Goal: Task Accomplishment & Management: Use online tool/utility

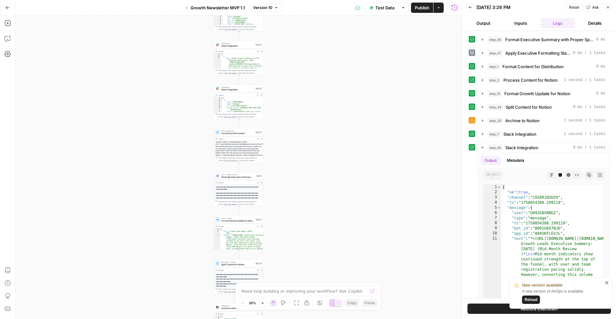
click at [530, 299] on span "Reload" at bounding box center [531, 299] width 13 height 6
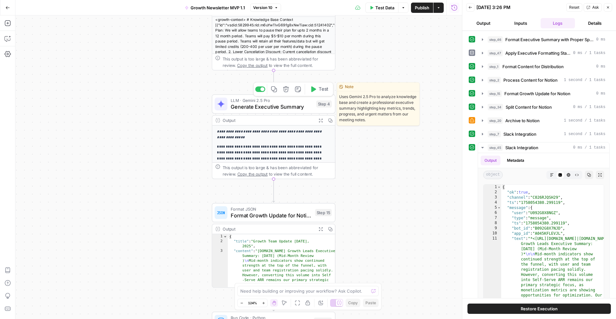
click at [279, 111] on div "LLM · Gemini 2.5 Pro Generate Executive Summary Step 4 Copy step Delete step Ed…" at bounding box center [274, 103] width 124 height 19
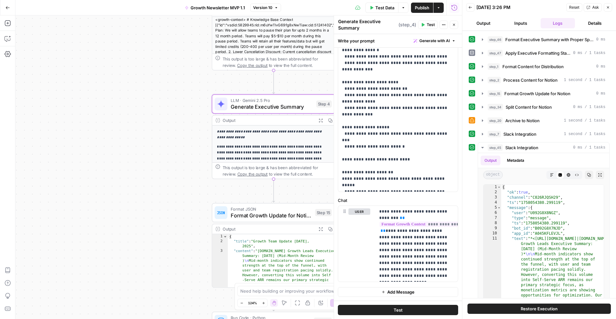
scroll to position [2083, 0]
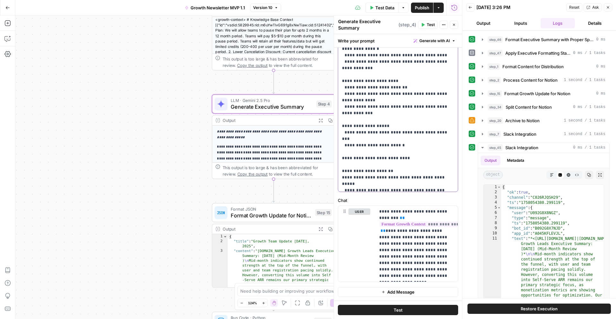
drag, startPoint x: 400, startPoint y: 148, endPoint x: 342, endPoint y: 141, distance: 58.9
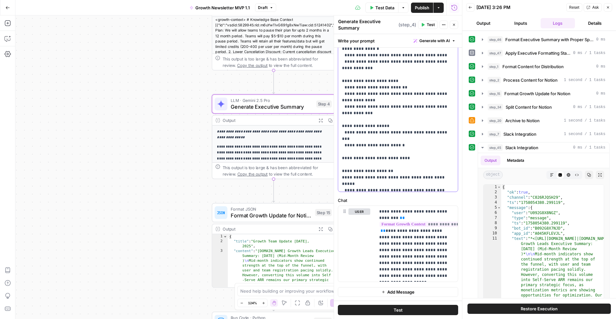
drag, startPoint x: 399, startPoint y: 148, endPoint x: 340, endPoint y: 138, distance: 59.9
click at [340, 138] on div "**********" at bounding box center [398, 61] width 120 height 262
copy p "**********"
click at [246, 291] on textarea at bounding box center [304, 290] width 128 height 6
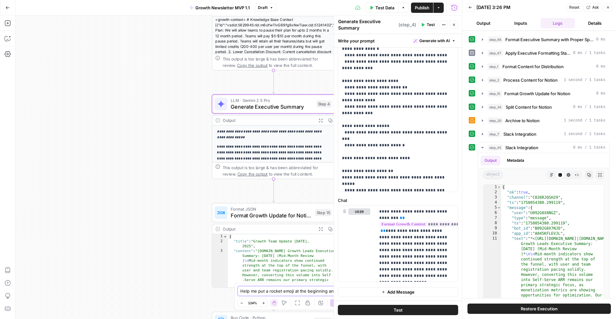
paste textarea "Apollo.io Growth Leads Executive Summary: September 2025 (Month End Review)"
click at [357, 280] on textarea "Help me put a rocket emoji at the beginning and end of this "Apollo.io Growth L…" at bounding box center [301, 284] width 123 height 19
type textarea "Help me put a rocket emoji at the beginning and end of this sentence "Apollo.io…"
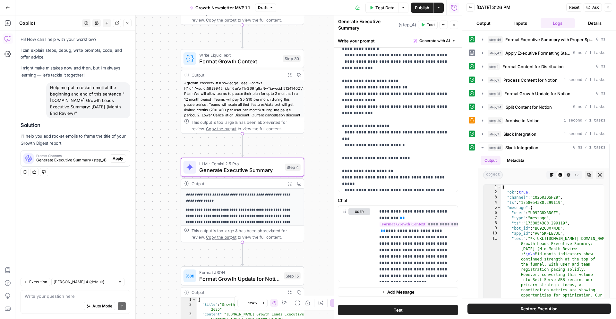
click at [116, 159] on span "Apply" at bounding box center [118, 158] width 11 height 6
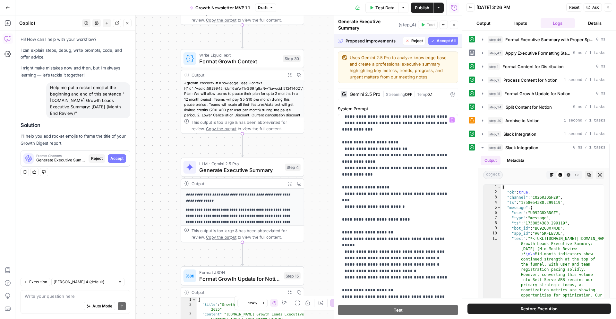
scroll to position [2206, 0]
click at [446, 41] on span "Accept All" at bounding box center [446, 41] width 19 height 6
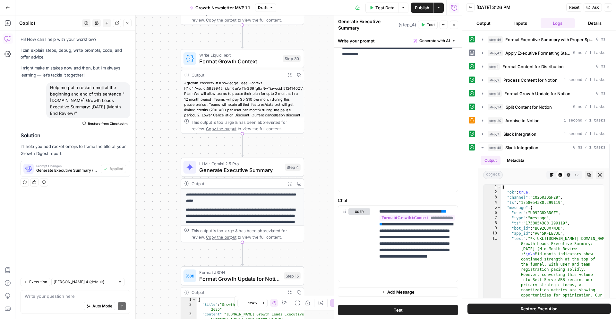
scroll to position [2133, 0]
drag, startPoint x: 345, startPoint y: 95, endPoint x: 342, endPoint y: 95, distance: 3.9
click at [342, 95] on div "**********" at bounding box center [398, 61] width 120 height 262
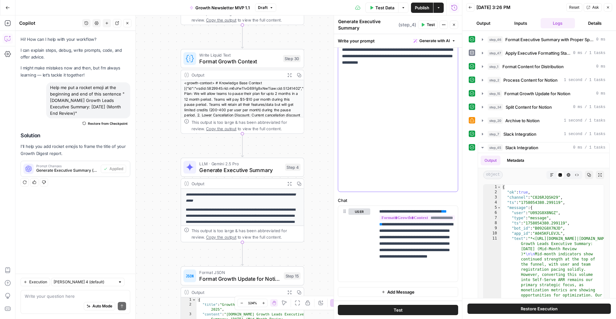
click at [325, 96] on div "Workflow Input Settings Inputs Search Knowledge Base Search Leads Meeting Notes…" at bounding box center [238, 166] width 447 height 303
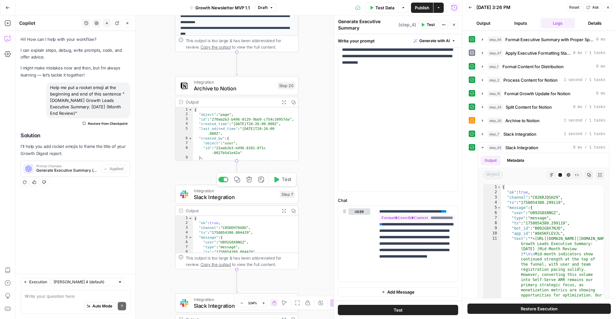
click at [233, 197] on span "Slack Integration" at bounding box center [235, 197] width 83 height 8
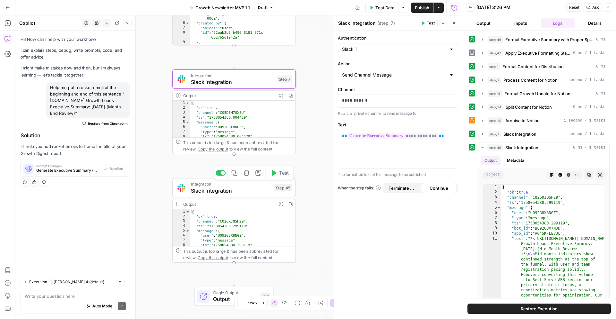
click at [222, 191] on span "Slack Integration" at bounding box center [231, 190] width 80 height 8
click at [261, 82] on span "Slack Integration" at bounding box center [232, 82] width 83 height 8
click at [207, 193] on span "Slack Integration" at bounding box center [231, 190] width 80 height 8
click at [317, 87] on div "Workflow Input Settings Inputs Search Knowledge Base Search Leads Meeting Notes…" at bounding box center [238, 166] width 447 height 303
click at [440, 10] on button "Actions" at bounding box center [439, 8] width 10 height 10
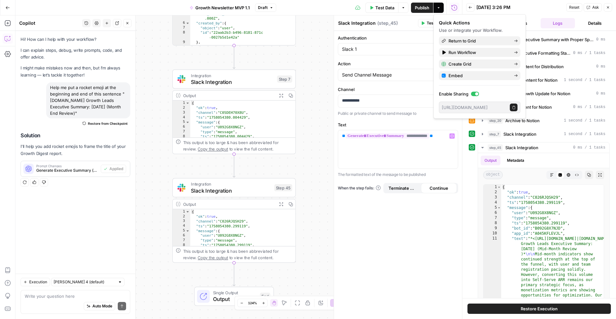
click at [455, 212] on div "**********" at bounding box center [398, 175] width 128 height 288
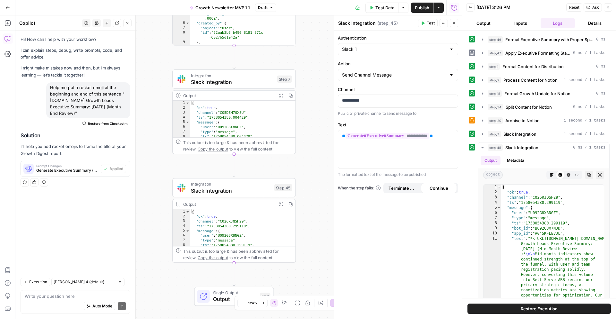
click at [546, 308] on span "Restore Execution" at bounding box center [539, 308] width 37 height 6
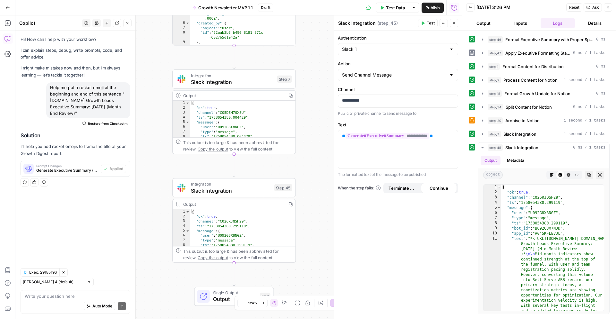
click at [400, 10] on span "Test Data" at bounding box center [395, 7] width 19 height 6
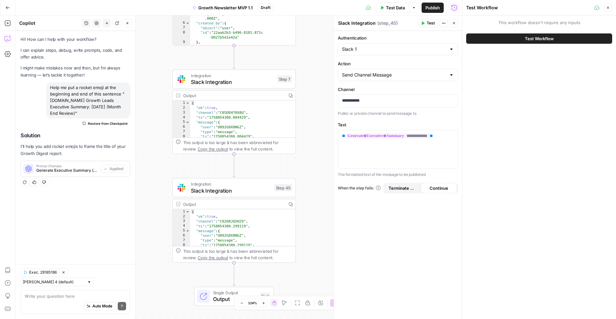
click at [544, 39] on span "Test Workflow" at bounding box center [539, 38] width 29 height 6
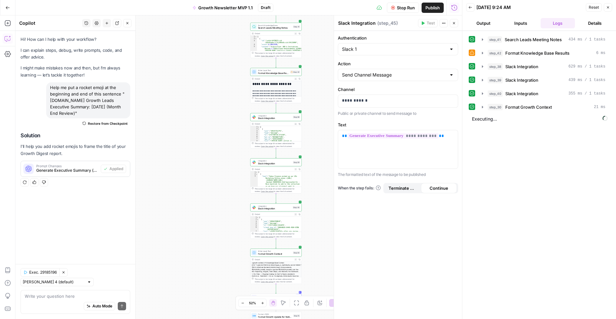
drag, startPoint x: 310, startPoint y: 42, endPoint x: 310, endPoint y: 134, distance: 91.5
click at [310, 134] on div "Workflow Input Settings Inputs Search Knowledge Base Search Leads Meeting Notes…" at bounding box center [238, 166] width 447 height 303
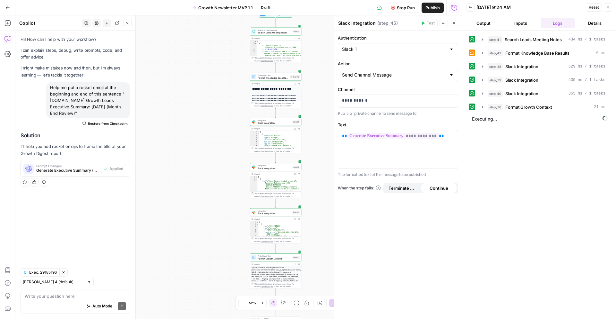
click at [395, 8] on button "Stop Run" at bounding box center [403, 8] width 32 height 10
click at [283, 123] on span "Slack Integration" at bounding box center [274, 122] width 33 height 3
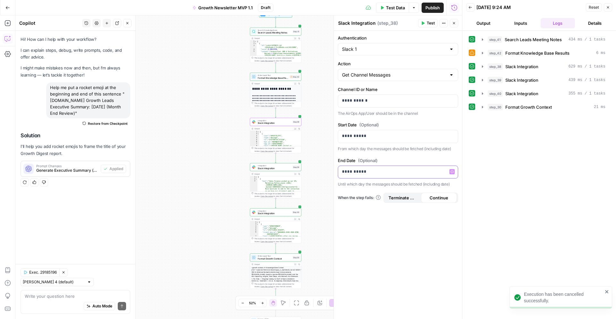
click at [353, 170] on p "**********" at bounding box center [398, 171] width 112 height 6
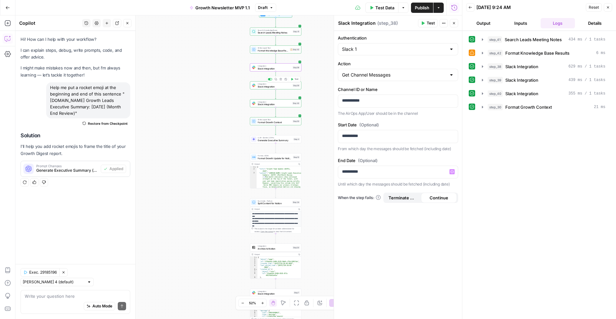
click at [278, 88] on div "Integration Slack Integration Step 39 Copy step Delete step Add Note Test" at bounding box center [275, 85] width 51 height 8
click at [352, 170] on p "**********" at bounding box center [398, 171] width 112 height 6
click at [259, 103] on span "Slack Integration" at bounding box center [274, 104] width 33 height 3
click at [352, 168] on p "**********" at bounding box center [398, 171] width 112 height 6
click at [366, 237] on div "**********" at bounding box center [398, 175] width 128 height 288
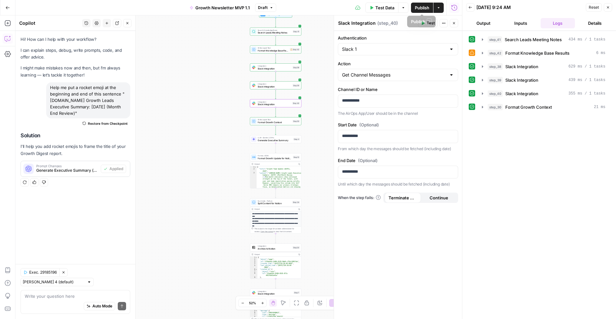
click at [385, 10] on span "Test Data" at bounding box center [385, 7] width 19 height 6
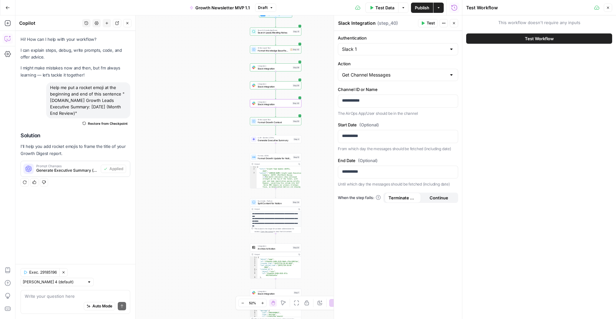
click at [523, 40] on button "Test Workflow" at bounding box center [540, 38] width 146 height 10
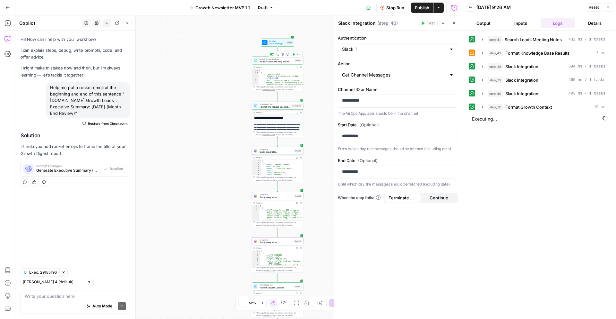
click at [283, 63] on div "Search Knowledge Base Search Leads Meeting Notes Step 41 Copy step Delete step …" at bounding box center [277, 61] width 51 height 8
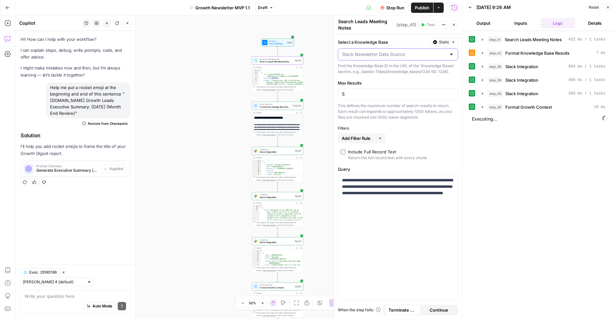
click at [380, 56] on input "Select a Knowledge Base" at bounding box center [394, 54] width 104 height 6
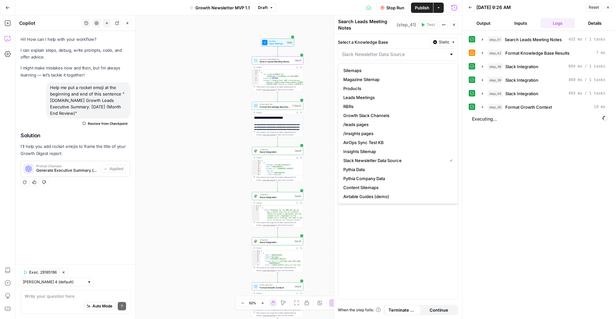
type input "Slack Newsletter Data Source"
click at [493, 219] on div "step_41 Search Leads Meeting Notes 432 ms / 1 tasks step_42 Format Knowledge Ba…" at bounding box center [539, 174] width 141 height 281
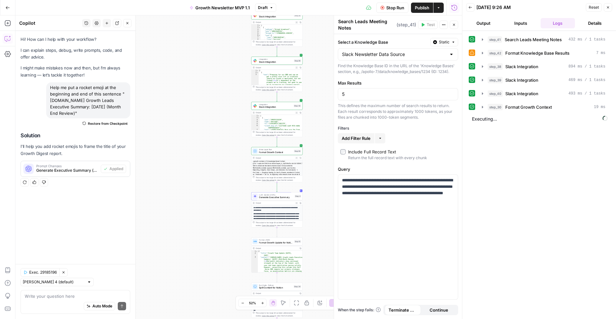
drag, startPoint x: 319, startPoint y: 214, endPoint x: 318, endPoint y: 80, distance: 134.9
click at [318, 80] on div "Workflow Input Settings Inputs Search Knowledge Base Search Leads Meeting Notes…" at bounding box center [238, 166] width 447 height 303
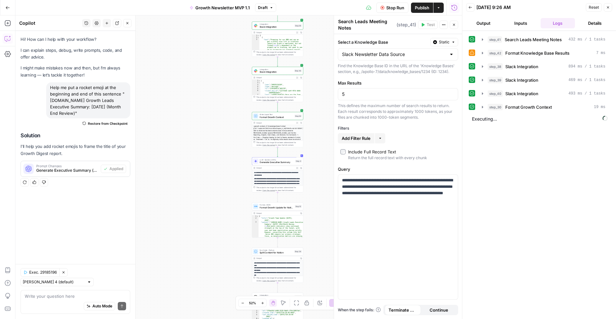
drag, startPoint x: 314, startPoint y: 133, endPoint x: 314, endPoint y: 98, distance: 35.3
click at [314, 98] on div "Workflow Input Settings Inputs Search Knowledge Base Search Leads Meeting Notes…" at bounding box center [238, 166] width 447 height 303
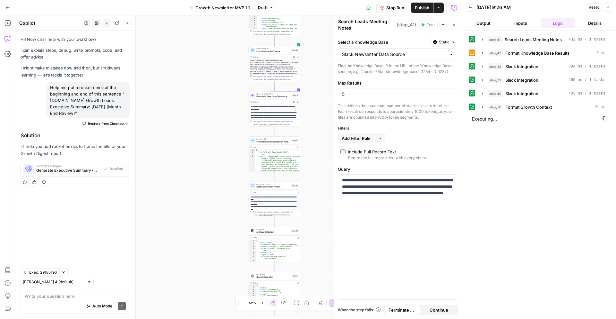
drag, startPoint x: 316, startPoint y: 111, endPoint x: 313, endPoint y: 45, distance: 65.9
click at [313, 45] on div "Workflow Input Settings Inputs Search Knowledge Base Search Leads Meeting Notes…" at bounding box center [238, 166] width 447 height 303
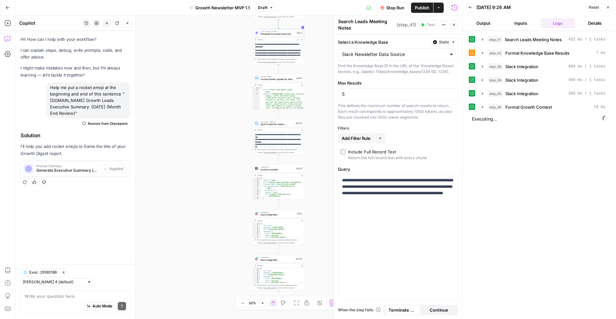
drag, startPoint x: 194, startPoint y: 153, endPoint x: 198, endPoint y: 86, distance: 67.2
click at [198, 86] on div "Workflow Input Settings Inputs Search Knowledge Base Search Leads Meeting Notes…" at bounding box center [238, 166] width 447 height 303
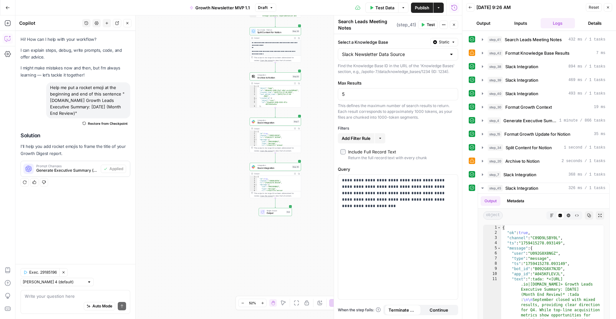
drag, startPoint x: 196, startPoint y: 151, endPoint x: 195, endPoint y: 71, distance: 80.3
click at [195, 71] on div "Workflow Input Settings Inputs Search Knowledge Base Search Leads Meeting Notes…" at bounding box center [238, 166] width 447 height 303
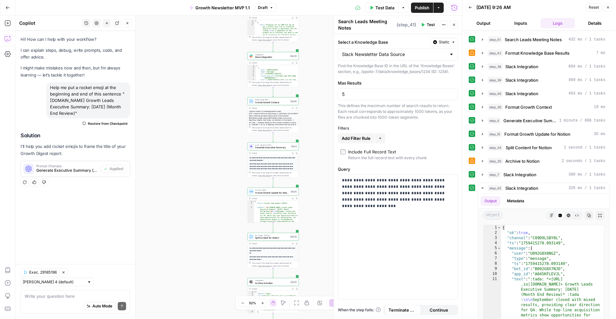
drag, startPoint x: 323, startPoint y: 72, endPoint x: 319, endPoint y: 271, distance: 198.5
click at [319, 271] on div "Workflow Input Settings Inputs Search Knowledge Base Search Leads Meeting Notes…" at bounding box center [238, 166] width 447 height 303
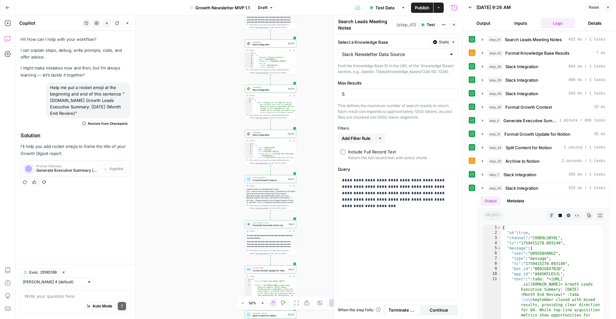
drag, startPoint x: 312, startPoint y: 114, endPoint x: 310, endPoint y: 192, distance: 77.7
click at [310, 192] on div "Workflow Input Settings Inputs Search Knowledge Base Search Leads Meeting Notes…" at bounding box center [238, 166] width 447 height 303
click at [263, 9] on span "Draft" at bounding box center [263, 8] width 10 height 6
click at [211, 144] on div "Workflow Input Settings Inputs Search Knowledge Base Search Leads Meeting Notes…" at bounding box center [238, 166] width 447 height 303
click at [52, 299] on div "Auto Mode Send" at bounding box center [75, 306] width 101 height 14
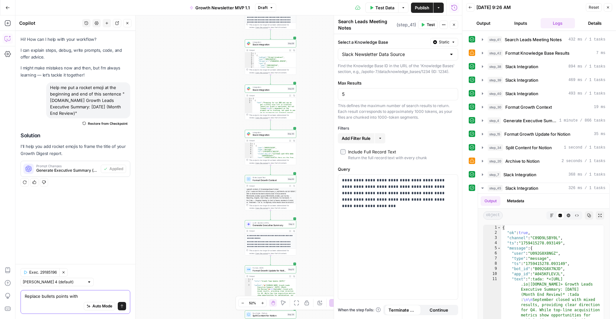
paste textarea "1️⃣"
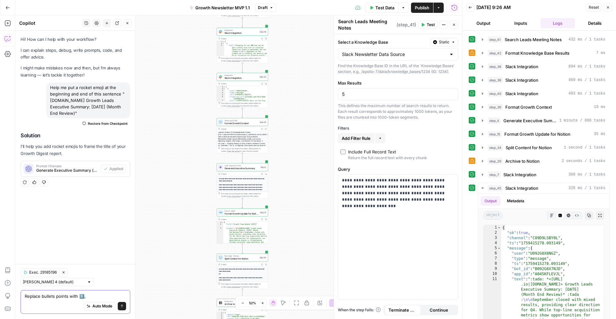
paste textarea "2️⃣"
click at [99, 297] on textarea "Replace bullets points with 1️⃣, 2️⃣" at bounding box center [75, 296] width 101 height 6
paste textarea "3️⃣"
paste textarea "🌱"
paste textarea "👥"
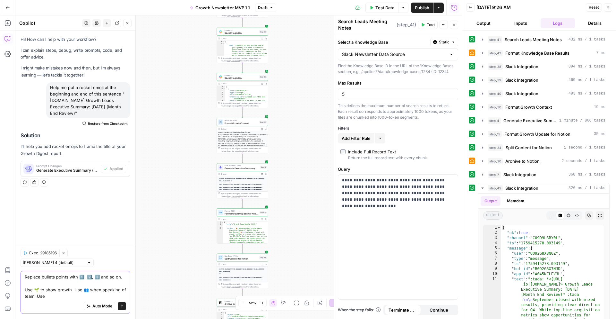
paste textarea "🚀"
paste textarea "🔥"
paste textarea "📈"
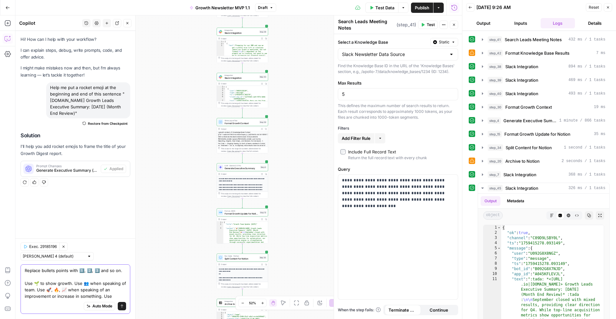
paste textarea "❗"
paste textarea "s :warning:"
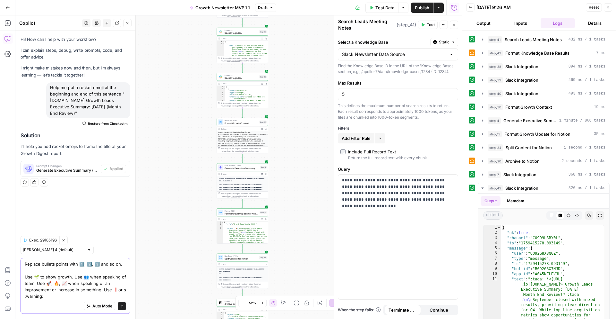
click at [125, 290] on textarea "Replace bullets points with 1️⃣, 2️⃣, 3️⃣ and so on. Use 🌱 to show growth. Use …" at bounding box center [75, 279] width 101 height 39
click at [75, 294] on div "Auto Mode will automatically modify and execute the workflow" at bounding box center [99, 289] width 95 height 13
click at [45, 296] on textarea "Replace bullets points with 1️⃣, 2️⃣, 3️⃣ and so on. Use 🌱 to show growth. Use …" at bounding box center [75, 279] width 101 height 39
type textarea "Replace bullets points with 1️⃣, 2️⃣, 3️⃣ and so on. Use 🌱 to show growth. Use …"
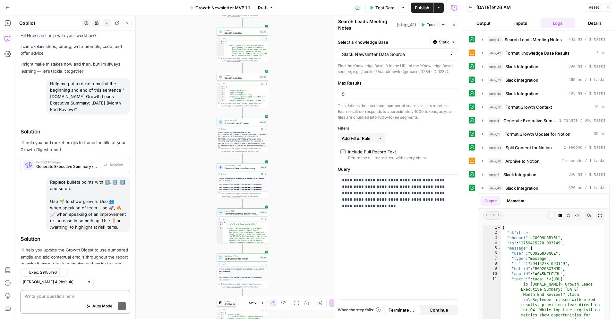
scroll to position [33, 0]
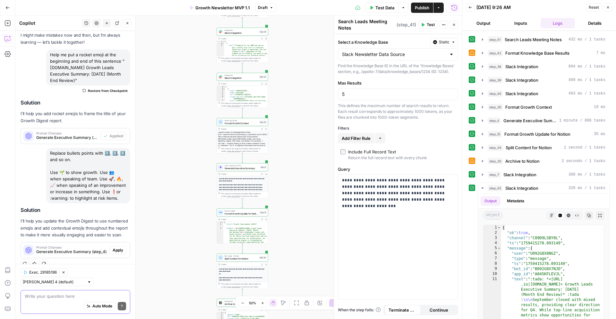
click at [52, 295] on textarea at bounding box center [75, 296] width 101 height 6
paste textarea ":test_tube:"
click at [63, 293] on textarea "Also use :test_tube:" at bounding box center [75, 296] width 101 height 6
paste textarea "🧪"
paste textarea "🏆"
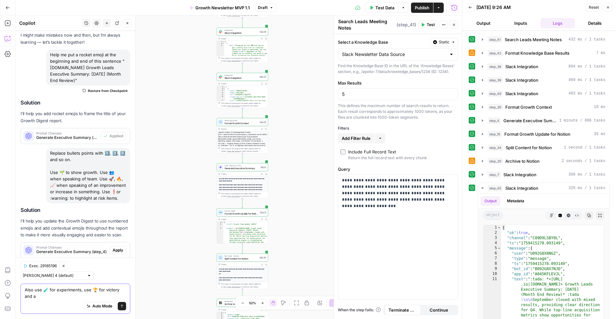
scroll to position [39, 0]
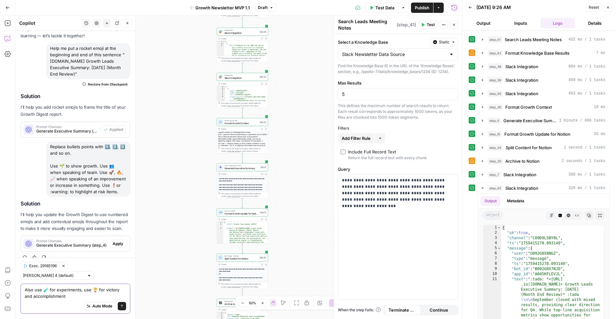
type textarea "Also use 🧪 for experiments, use 🏆 for victory and accomplishments"
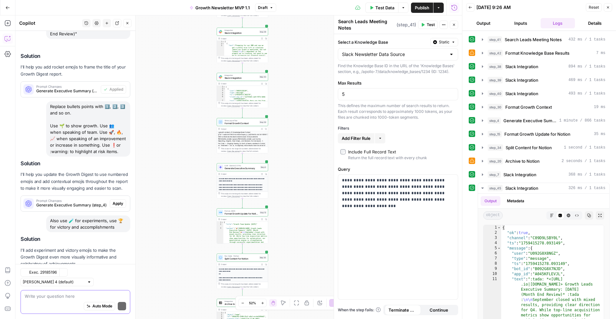
scroll to position [108, 0]
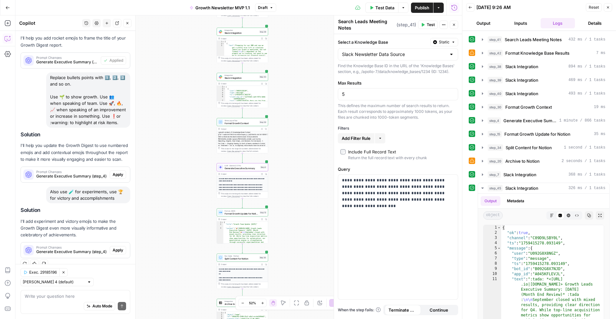
click at [118, 250] on span "Apply" at bounding box center [118, 250] width 11 height 6
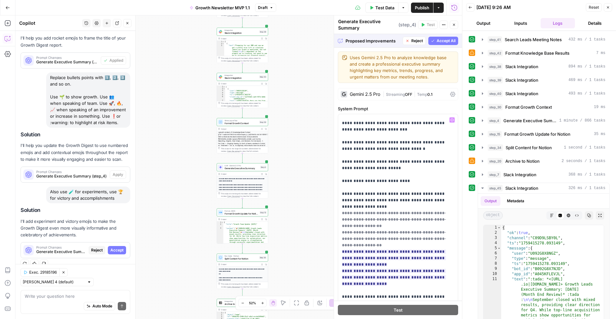
scroll to position [2697, 0]
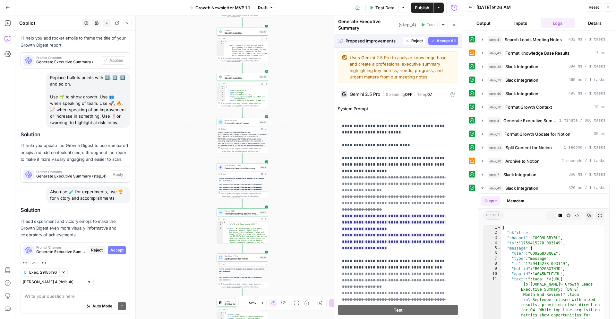
click at [442, 40] on span "Accept All" at bounding box center [446, 41] width 19 height 6
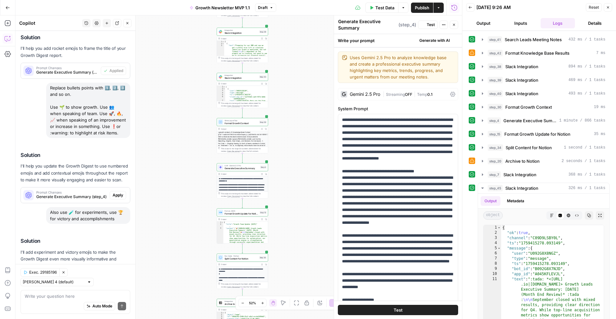
scroll to position [129, 0]
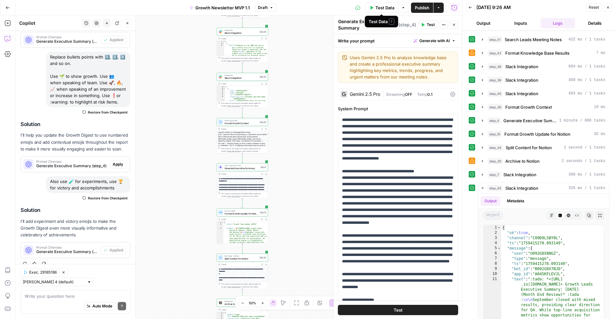
click at [386, 9] on span "Test Data" at bounding box center [385, 7] width 19 height 6
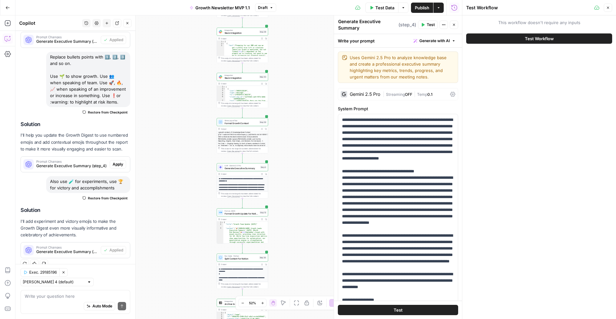
click at [522, 37] on button "Test Workflow" at bounding box center [540, 38] width 146 height 10
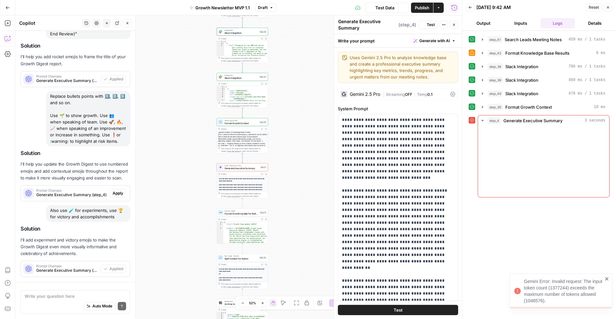
scroll to position [129, 0]
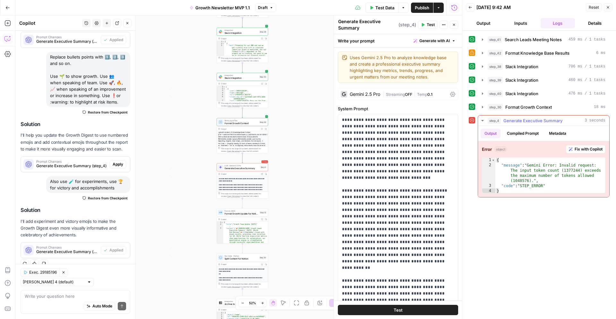
click at [583, 149] on span "Fix with Copilot" at bounding box center [589, 149] width 28 height 6
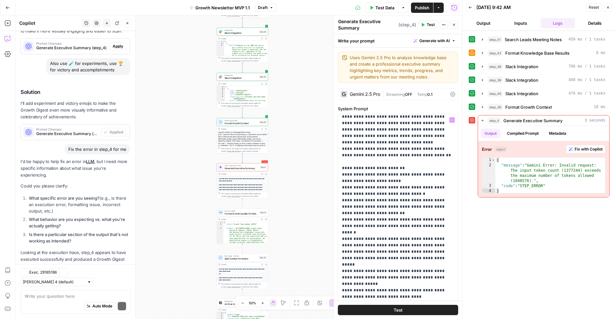
scroll to position [296, 0]
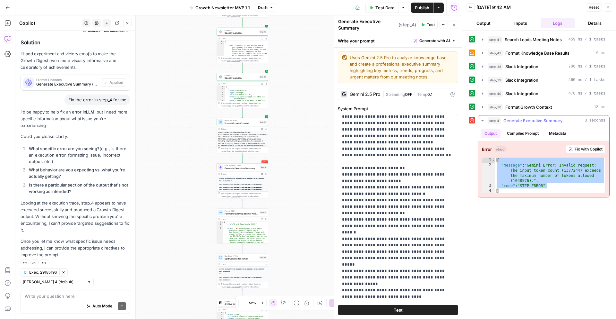
drag, startPoint x: 551, startPoint y: 186, endPoint x: 488, endPoint y: 159, distance: 68.6
click at [488, 159] on div "**********" at bounding box center [544, 175] width 124 height 36
type textarea "**********"
click at [76, 298] on textarea at bounding box center [75, 296] width 101 height 6
paste textarea "{ "message": "Gemini Error: Invalid request: The input token count (1377244) ex…"
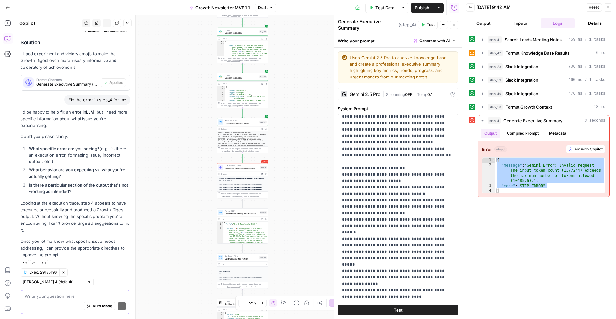
type textarea "{ "message": "Gemini Error: Invalid request: The input token count (1377244) ex…"
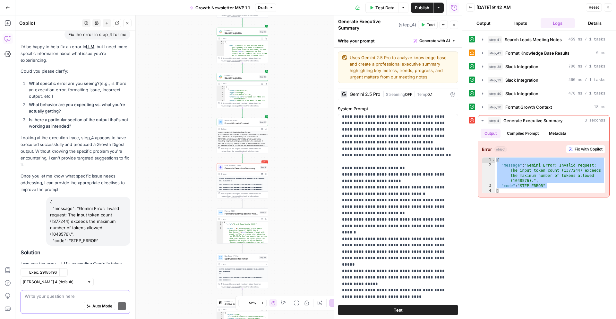
scroll to position [411, 0]
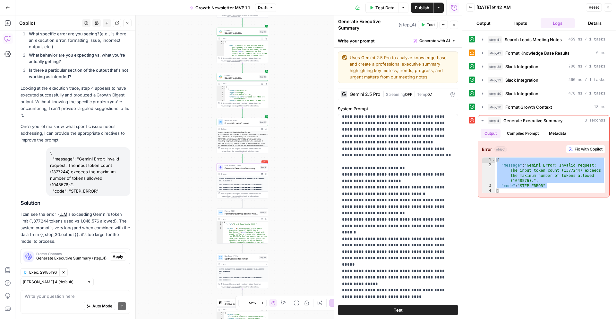
click at [118, 253] on span "Apply" at bounding box center [118, 256] width 11 height 6
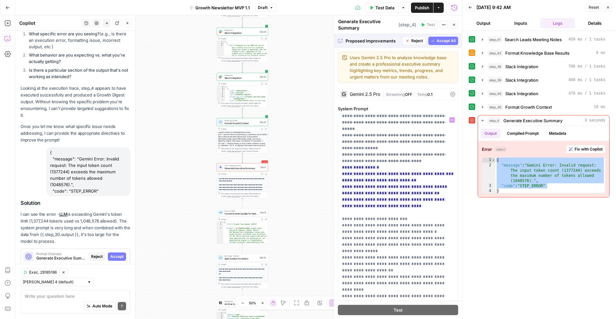
scroll to position [821, 0]
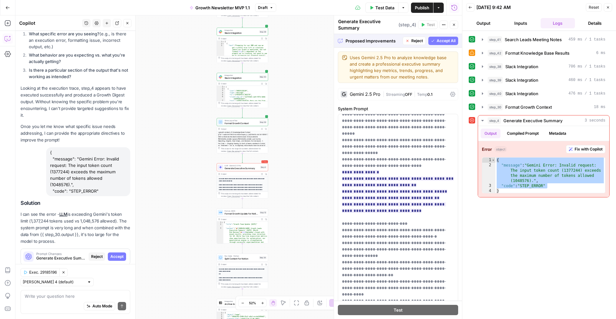
click at [441, 41] on span "Accept All" at bounding box center [446, 41] width 19 height 6
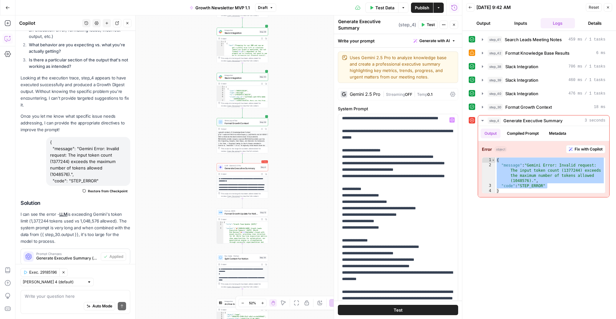
scroll to position [127, 0]
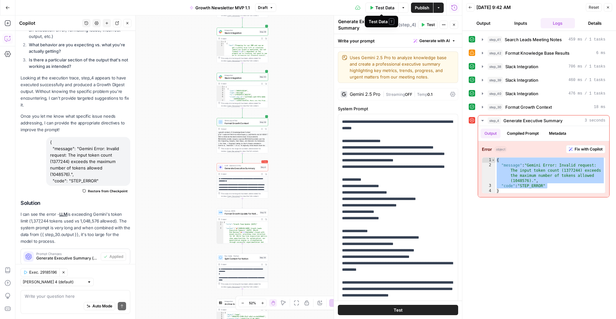
click at [385, 7] on span "Test Data" at bounding box center [385, 7] width 19 height 6
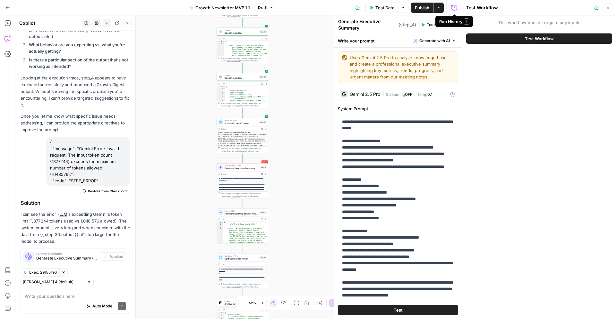
click at [528, 41] on span "Test Workflow" at bounding box center [539, 38] width 29 height 6
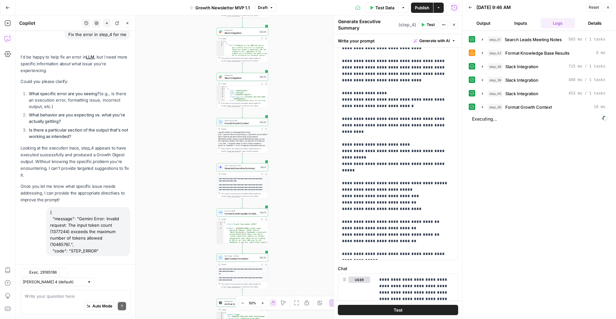
scroll to position [431, 0]
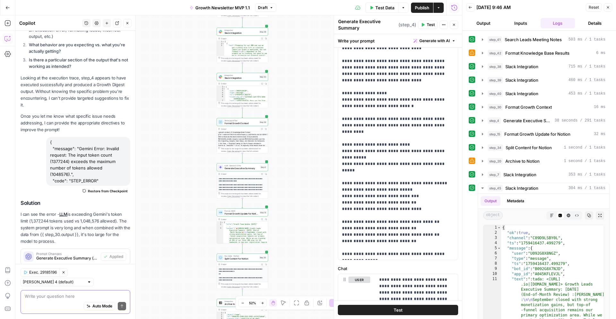
click at [50, 297] on textarea at bounding box center [75, 296] width 101 height 6
click at [39, 297] on textarea at bounding box center [75, 296] width 101 height 6
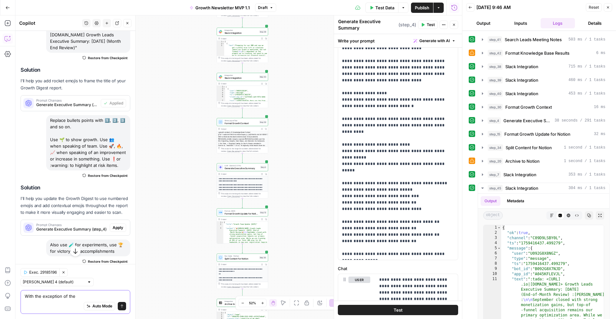
scroll to position [65, 0]
drag, startPoint x: 124, startPoint y: 120, endPoint x: 105, endPoint y: 121, distance: 19.3
click at [105, 121] on div "Replace bullets points with 1️⃣, 2️⃣, 3️⃣ and so on. Use 🌱 to show growth. Use …" at bounding box center [88, 142] width 84 height 55
copy div "1️⃣, 2️⃣, 3️⃣"
click at [76, 296] on textarea "With the exception of the" at bounding box center [75, 296] width 101 height 6
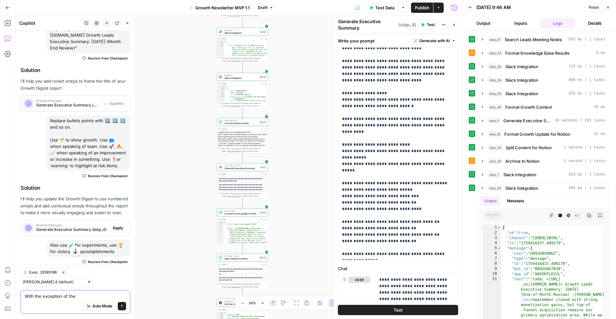
paste textarea "1️⃣, 2️⃣, 3️⃣"
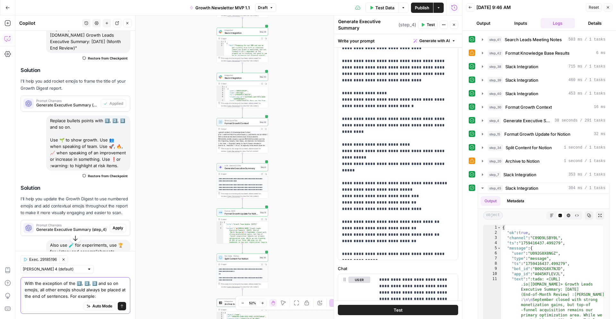
paste textarea ":one: :seedling: Direct User Registrations: Pacing strongly at 99.2% to the qua…"
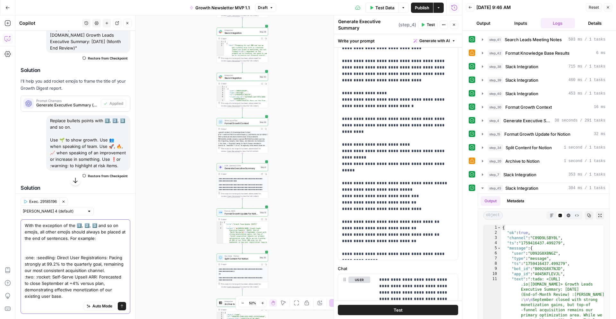
drag, startPoint x: 55, startPoint y: 256, endPoint x: 36, endPoint y: 257, distance: 18.9
click at [36, 257] on textarea "With the exception of the 1️⃣, 2️⃣, 3️⃣ and so on emojis, all other emojis shou…" at bounding box center [75, 260] width 101 height 77
click at [90, 270] on textarea "With the exception of the 1️⃣, 2️⃣, 3️⃣ and so on emojis, all other emojis shou…" at bounding box center [75, 260] width 101 height 77
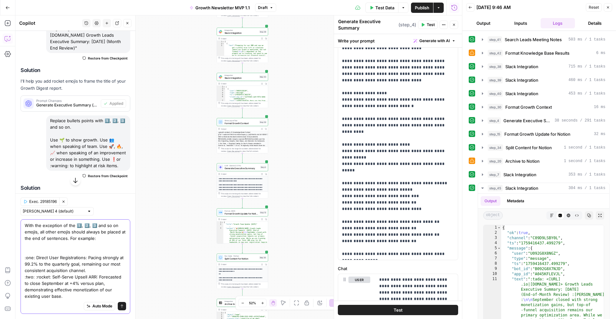
paste textarea ":seedling:"
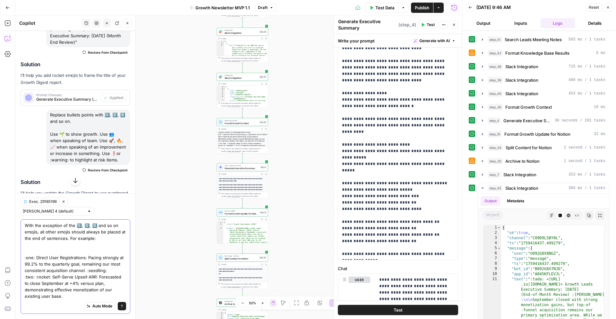
scroll to position [73, 0]
drag, startPoint x: 50, startPoint y: 276, endPoint x: 36, endPoint y: 277, distance: 14.8
click at [36, 277] on textarea "With the exception of the 1️⃣, 2️⃣, 3️⃣ and so on emojis, all other emojis shou…" at bounding box center [75, 260] width 101 height 77
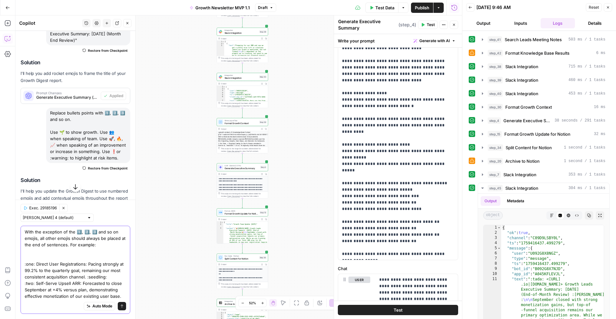
scroll to position [91, 0]
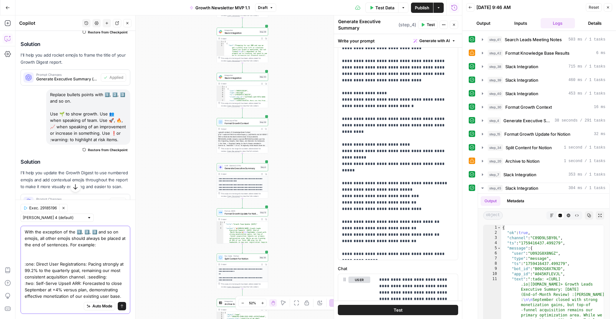
click at [122, 296] on textarea "With the exception of the 1️⃣, 2️⃣, 3️⃣ and so on emojis, all other emojis shou…" at bounding box center [75, 263] width 101 height 71
paste textarea ":rocket:"
type textarea "With the exception of the 1️⃣, 2️⃣, 3️⃣ and so on emojis, all other emojis shou…"
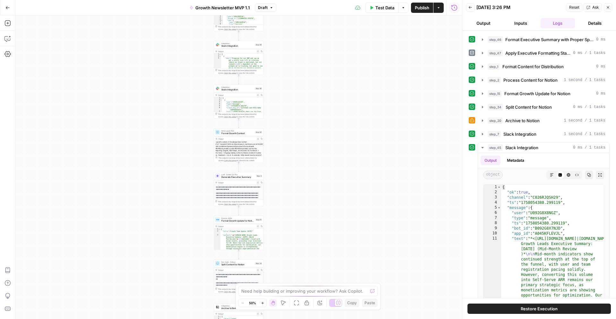
click at [270, 8] on icon "button" at bounding box center [272, 8] width 4 height 4
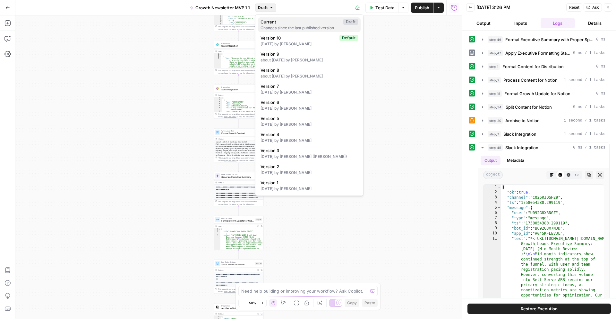
click at [288, 26] on div "Changes since the last published version" at bounding box center [310, 28] width 98 height 6
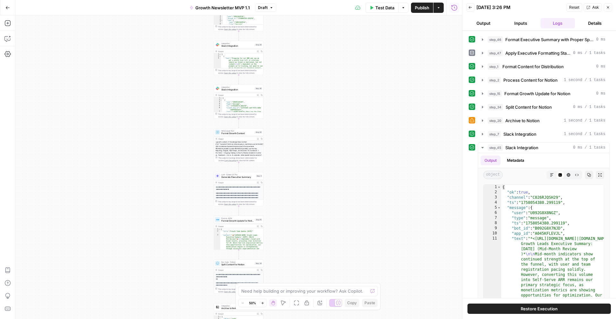
click at [262, 9] on span "Draft" at bounding box center [263, 8] width 10 height 6
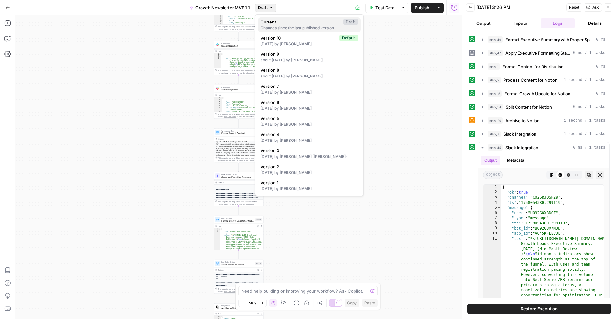
click at [288, 27] on div "Changes since the last published version" at bounding box center [310, 28] width 98 height 6
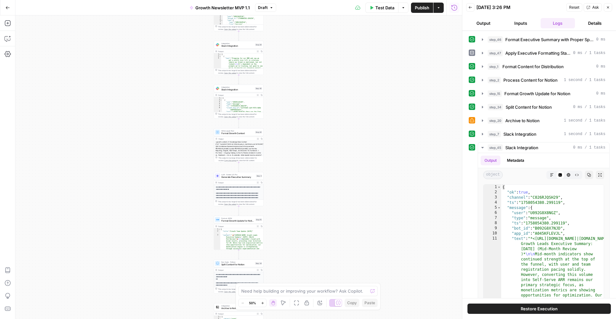
click at [270, 9] on icon "button" at bounding box center [272, 8] width 4 height 4
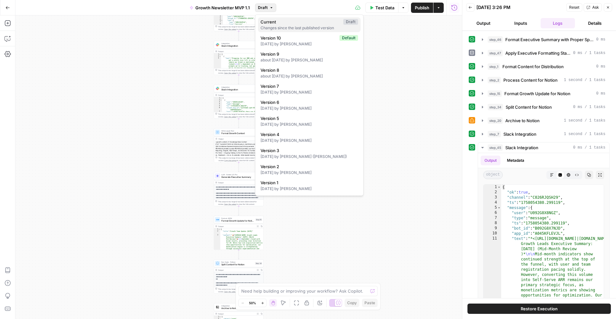
click at [280, 27] on div "Changes since the last published version" at bounding box center [310, 28] width 98 height 6
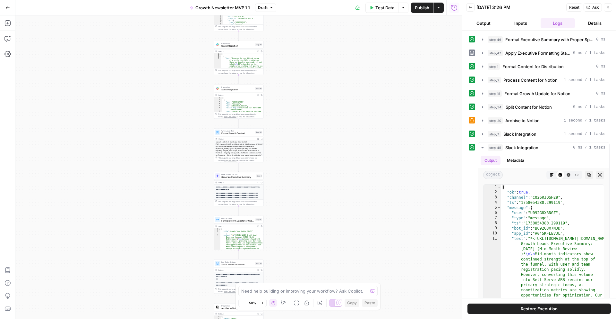
click at [247, 8] on span "Growth Newsletter MVP 1.1" at bounding box center [223, 7] width 55 height 6
click at [266, 6] on span "Draft" at bounding box center [263, 8] width 10 height 6
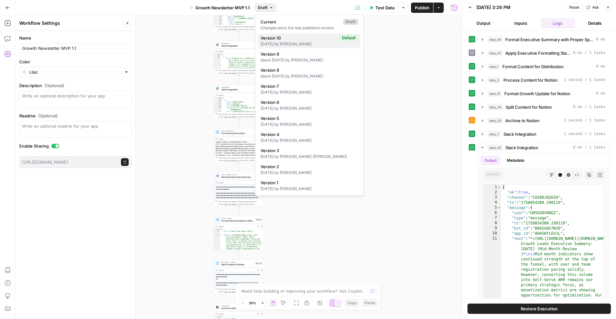
click at [279, 43] on div "16 days ago by Kelechi Ibe" at bounding box center [310, 44] width 98 height 6
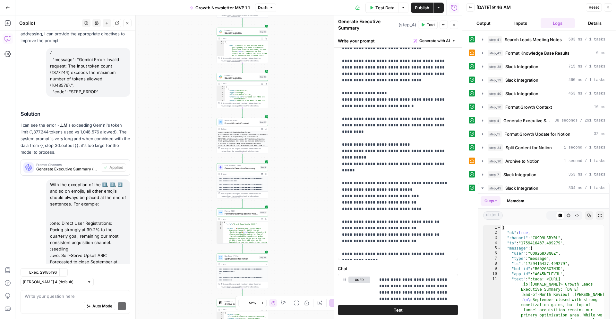
scroll to position [590, 0]
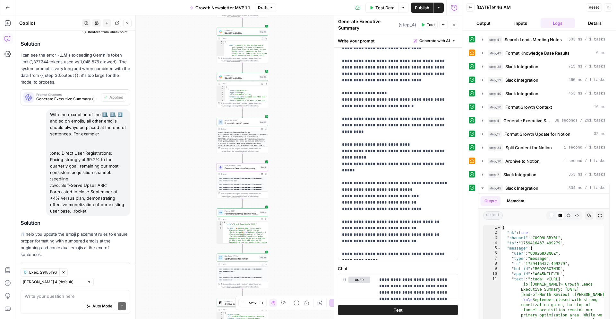
click at [119, 267] on span "Apply" at bounding box center [118, 270] width 11 height 6
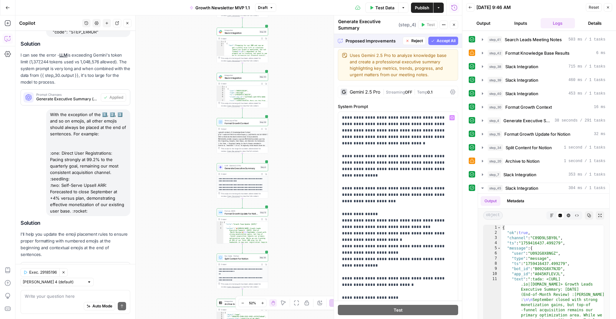
scroll to position [0, 0]
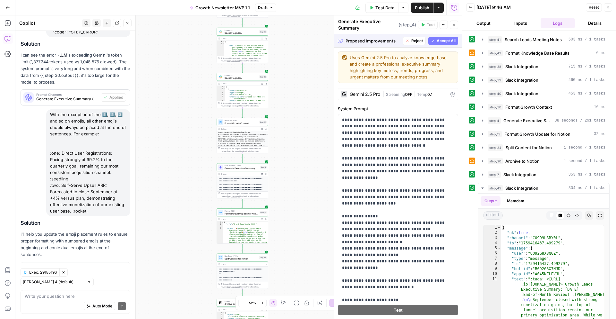
click at [439, 39] on span "Accept All" at bounding box center [446, 41] width 19 height 6
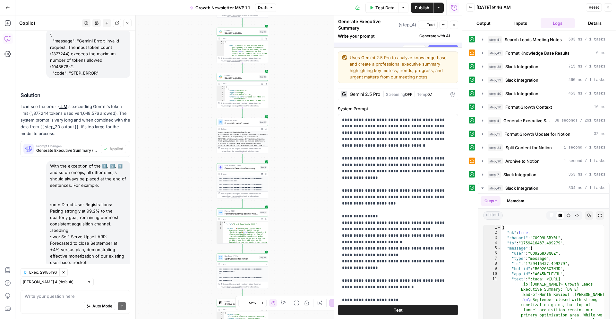
scroll to position [600, 0]
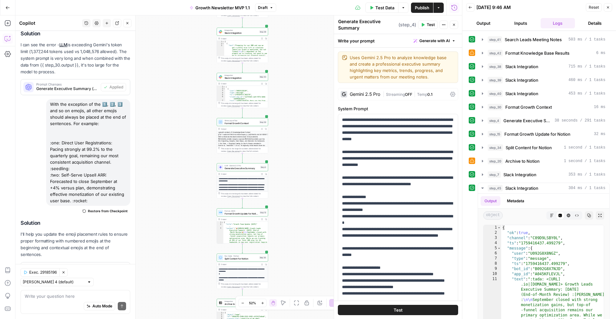
click at [378, 8] on span "Test Data" at bounding box center [385, 7] width 19 height 6
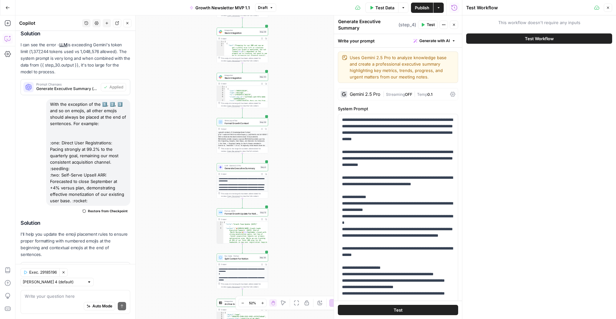
click at [510, 36] on button "Test Workflow" at bounding box center [540, 38] width 146 height 10
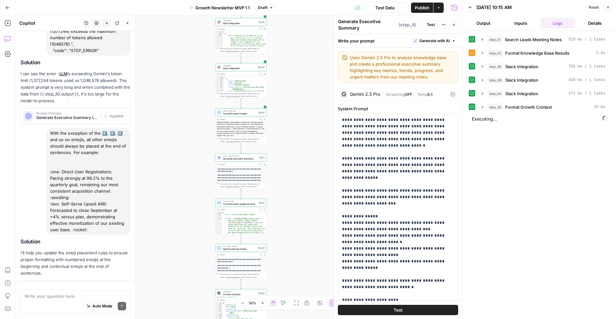
scroll to position [600, 0]
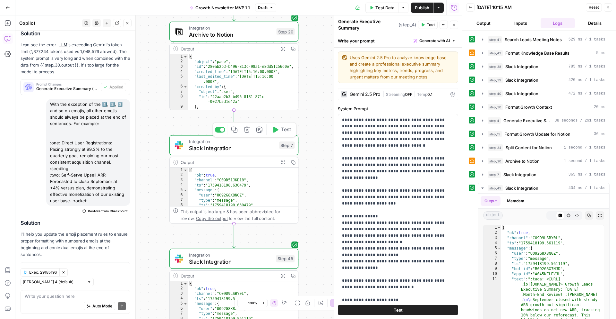
click at [237, 133] on icon "button" at bounding box center [234, 129] width 7 height 7
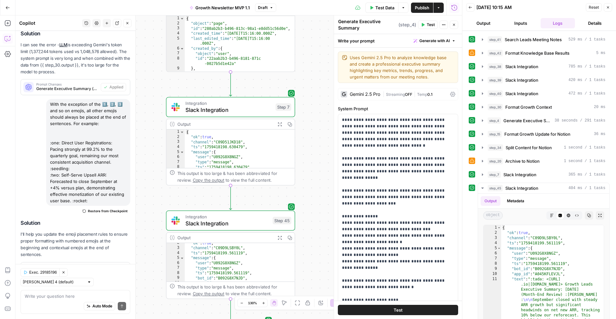
scroll to position [6, 0]
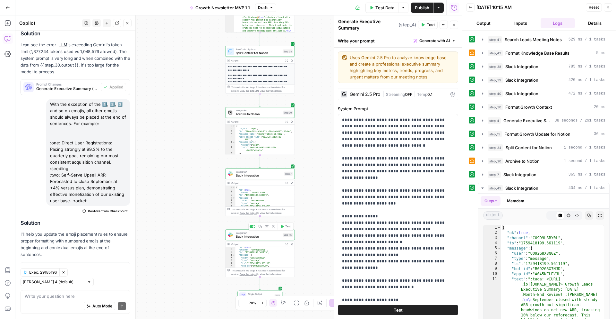
click at [270, 233] on span "Integration" at bounding box center [258, 233] width 45 height 4
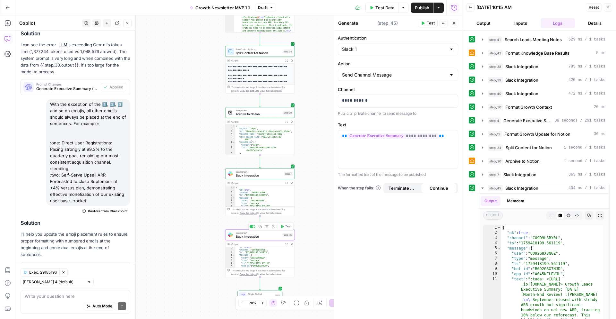
type textarea "Slack Integration"
click at [261, 227] on icon "button" at bounding box center [260, 226] width 4 height 4
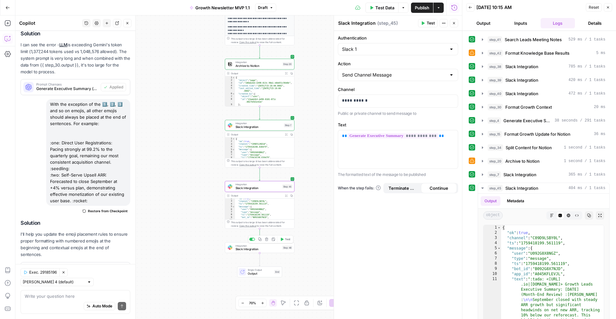
click at [254, 251] on div "Integration Slack Integration Step 48 Copy step Delete step Add Note Test" at bounding box center [260, 247] width 70 height 11
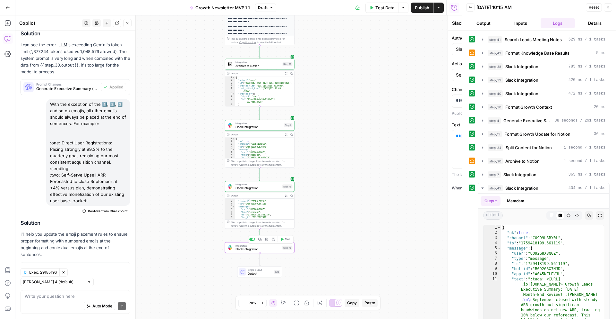
click at [255, 249] on span "Slack Integration" at bounding box center [258, 249] width 45 height 4
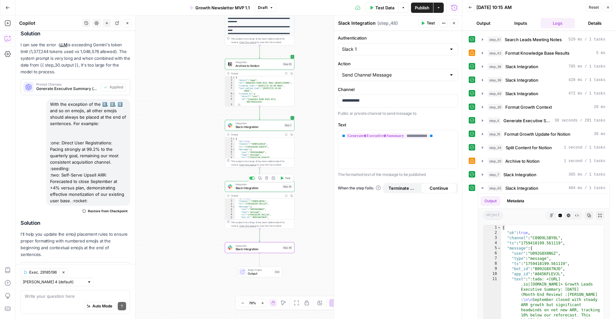
click at [260, 188] on span "Slack Integration" at bounding box center [258, 188] width 45 height 4
click at [252, 249] on span "Slack Integration" at bounding box center [258, 249] width 45 height 4
click at [370, 102] on p "**********" at bounding box center [398, 100] width 112 height 6
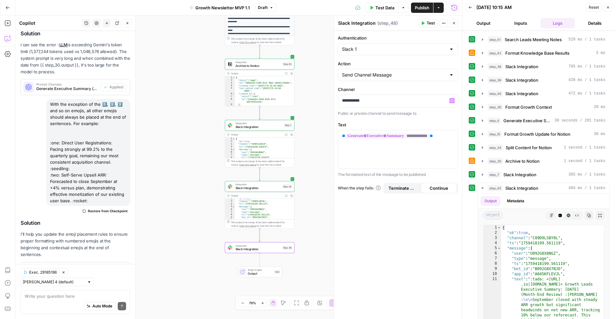
click at [379, 218] on div "**********" at bounding box center [398, 175] width 128 height 288
click at [321, 160] on div "Workflow Input Settings Inputs Search Knowledge Base Search Leads Meeting Notes…" at bounding box center [238, 166] width 447 height 303
click at [315, 164] on div "Workflow Input Settings Inputs Search Knowledge Base Search Leads Meeting Notes…" at bounding box center [238, 166] width 447 height 303
click at [385, 8] on span "Test Data" at bounding box center [385, 7] width 19 height 6
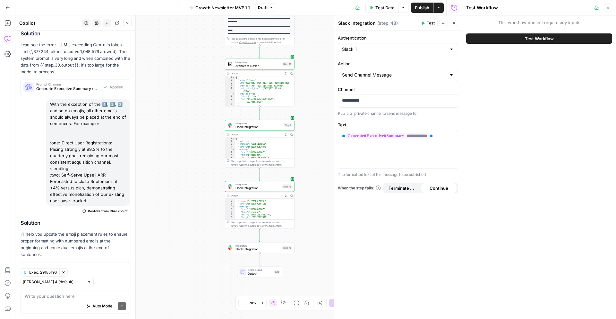
click at [522, 40] on button "Test Workflow" at bounding box center [540, 38] width 146 height 10
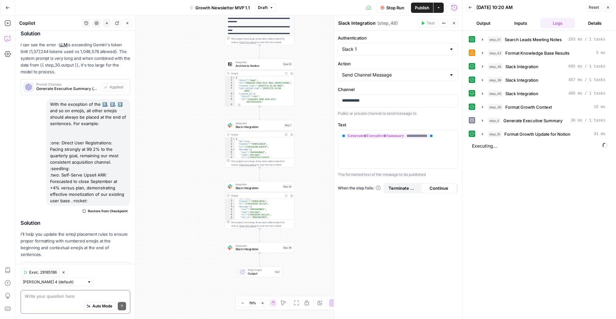
click at [64, 293] on textarea at bounding box center [75, 296] width 101 height 6
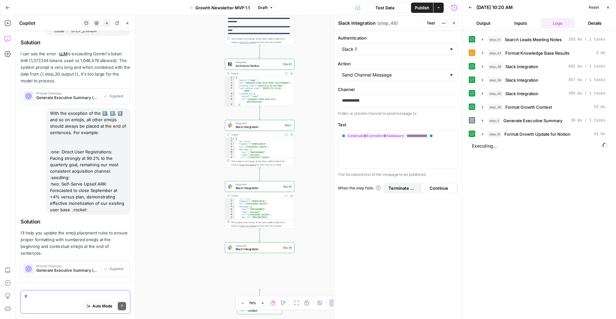
scroll to position [600, 0]
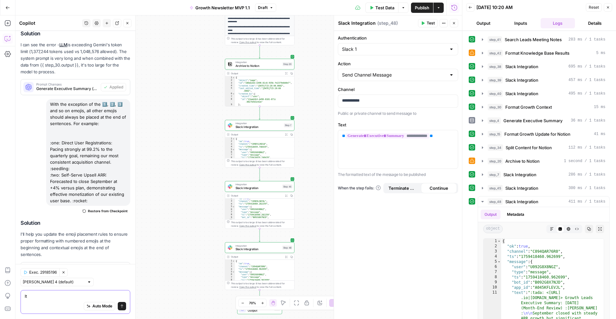
type textarea "l"
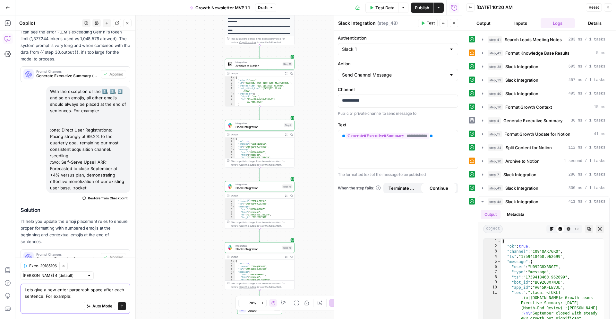
paste textarea "Growth Team Impact Areas :one: Acquisition Performance: Paid acquisition faced …"
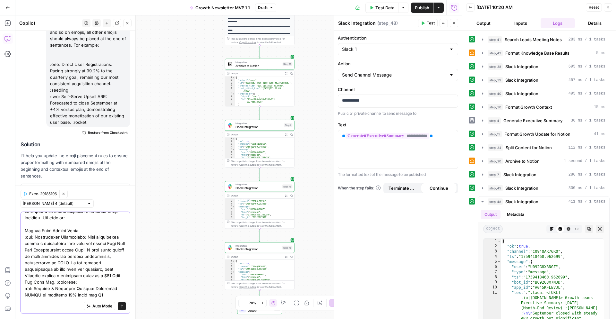
scroll to position [0, 0]
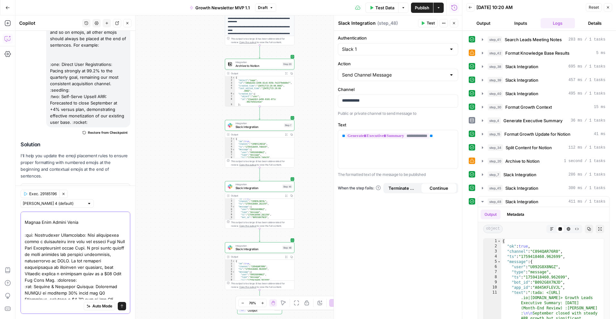
click at [63, 279] on textarea at bounding box center [75, 314] width 101 height 231
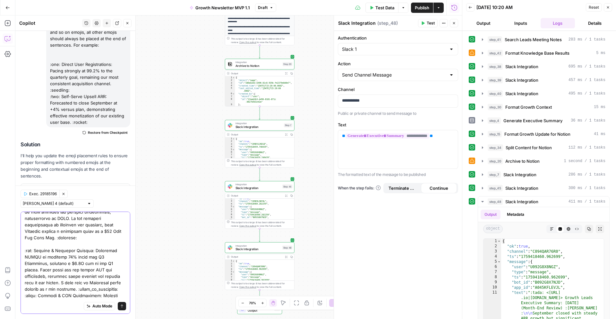
scroll to position [64, 0]
click at [66, 280] on textarea at bounding box center [75, 269] width 101 height 238
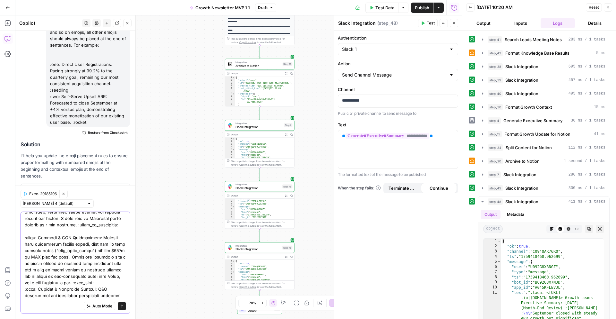
scroll to position [124, 0]
click at [104, 278] on textarea at bounding box center [75, 212] width 101 height 244
type textarea "Lets give a new enter paragraph space after each sentence. For example: Growth …"
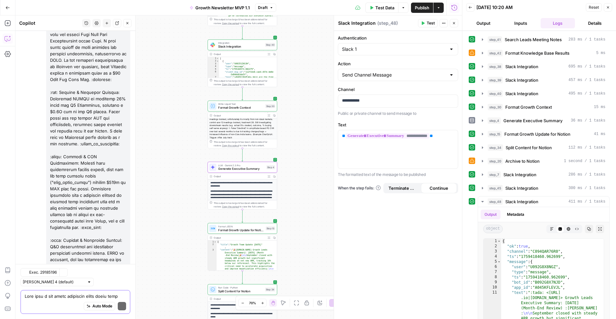
scroll to position [978, 0]
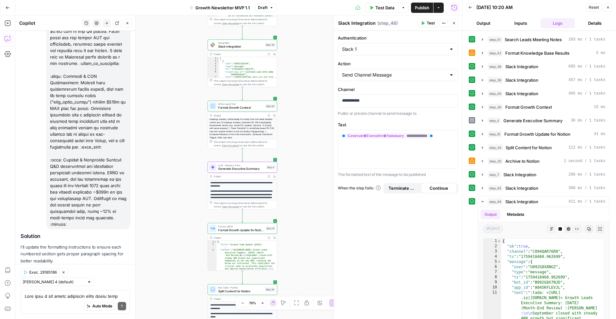
click at [118, 273] on span "Apply" at bounding box center [118, 276] width 11 height 6
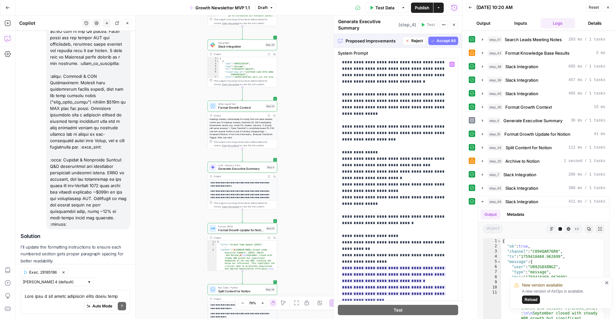
scroll to position [0, 0]
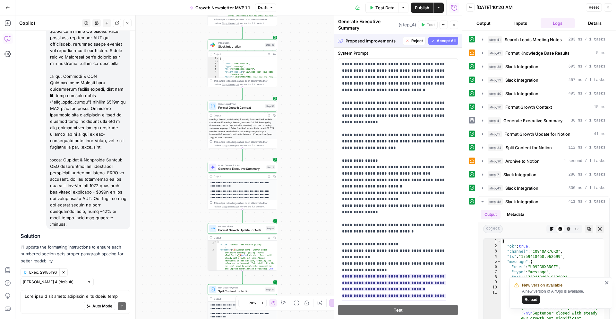
click at [441, 43] on span "Accept All" at bounding box center [446, 41] width 19 height 6
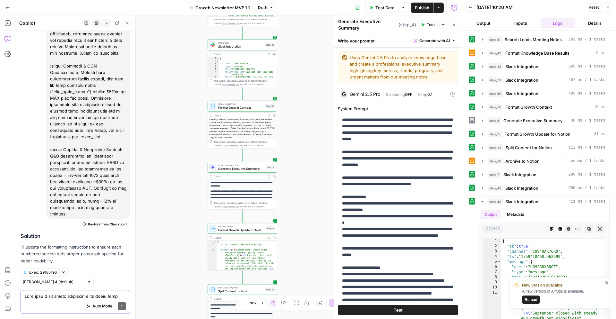
click at [59, 296] on textarea at bounding box center [75, 296] width 101 height 6
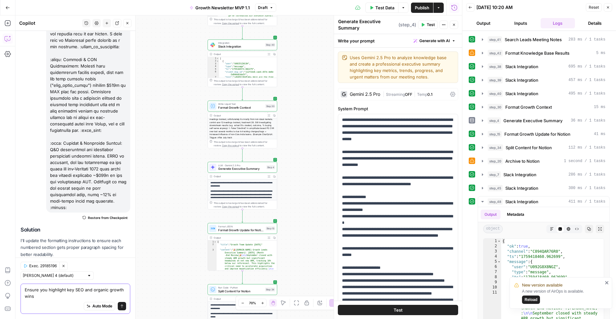
click at [37, 295] on textarea "Ensure you highlight key SEO and organic growth wins" at bounding box center [75, 292] width 101 height 13
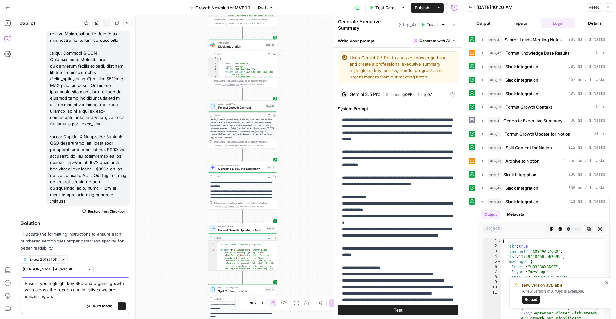
click at [107, 282] on textarea "Ensure you highlight key SEO and organic growth wins across the reports and ini…" at bounding box center [75, 289] width 101 height 19
click at [49, 289] on textarea "Ensure you highlight key SEO and organic traffic growth wins across the reports…" at bounding box center [75, 289] width 101 height 19
click at [121, 290] on textarea "Ensure you highlight key SEO and organic traffic growth wins more prominently a…" at bounding box center [75, 289] width 101 height 19
click at [31, 294] on textarea "Ensure you highlight key SEO and organic traffic growth wins more prominently a…" at bounding box center [75, 289] width 101 height 19
type textarea "Ensure you highlight key SEO and organic traffic growth wins more prominently a…"
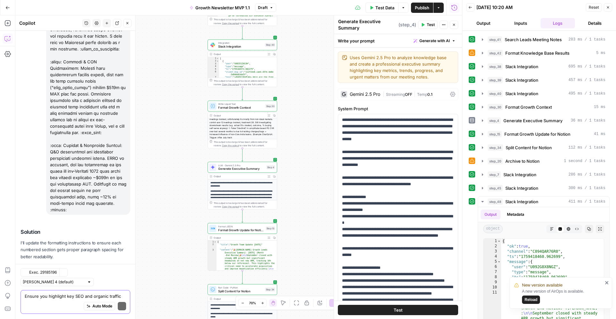
scroll to position [1083, 0]
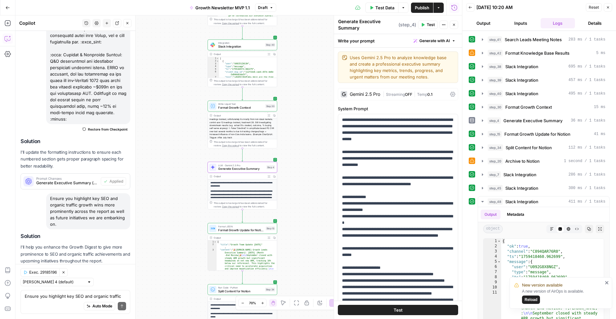
click at [119, 273] on span "Apply" at bounding box center [118, 276] width 11 height 6
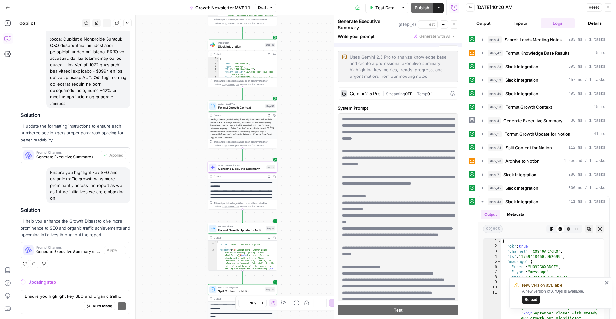
scroll to position [1011, 0]
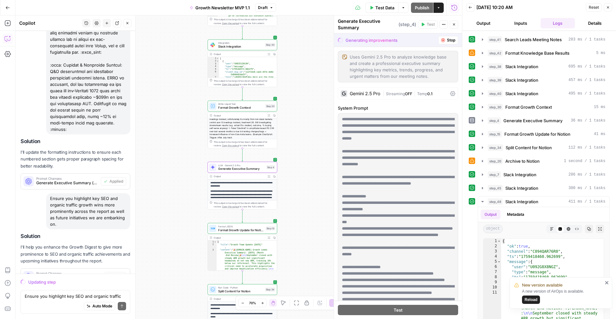
click at [60, 275] on span "Generate Executive Summary (step_4)" at bounding box center [68, 278] width 65 height 6
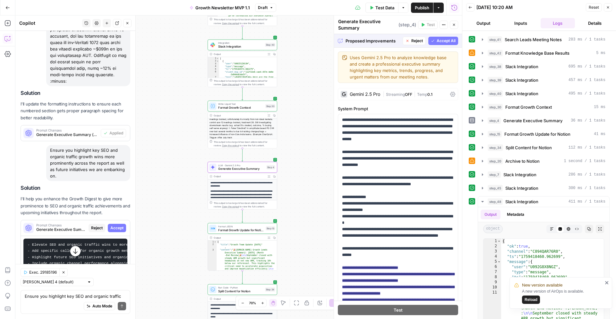
scroll to position [1067, 0]
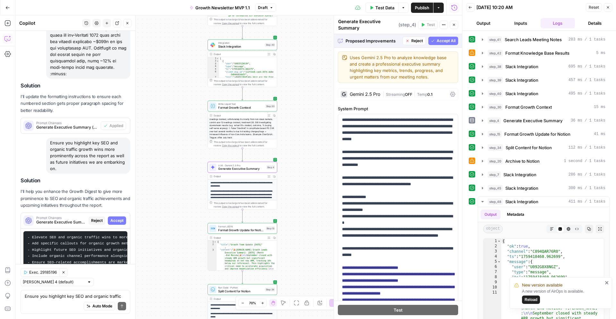
click at [70, 231] on pre "- Elevate SEO and organic traffic wins to more prominent positions within the S…" at bounding box center [75, 256] width 104 height 50
click at [92, 248] on pre "- Elevate SEO and organic traffic wins to more prominent positions within the S…" at bounding box center [75, 256] width 104 height 50
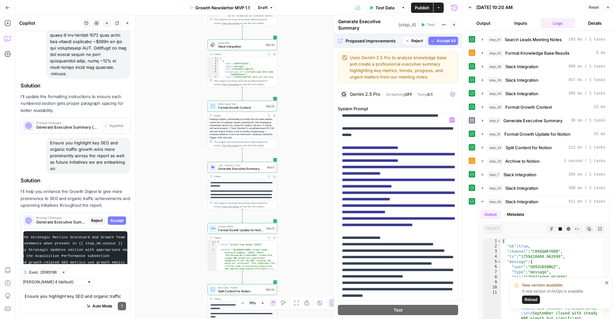
scroll to position [122, 0]
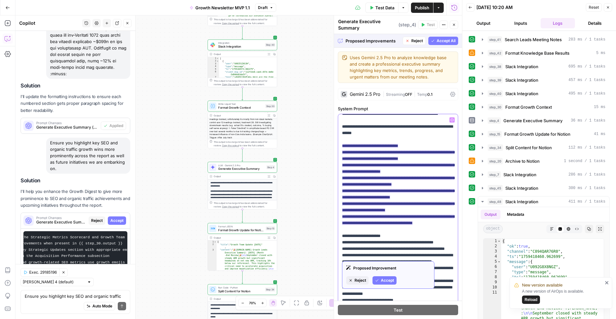
click at [433, 220] on span "**********" at bounding box center [398, 184] width 112 height 85
drag, startPoint x: 433, startPoint y: 222, endPoint x: 341, endPoint y: 216, distance: 92.3
click at [341, 216] on div "**********" at bounding box center [398, 245] width 120 height 262
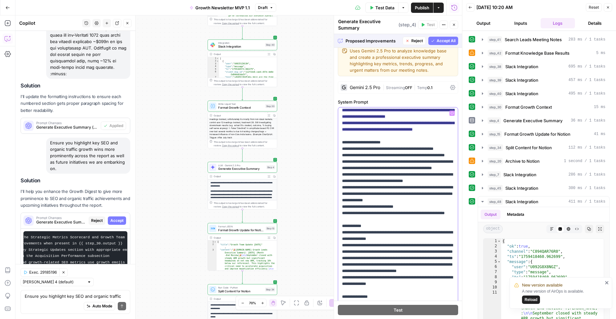
scroll to position [197, 0]
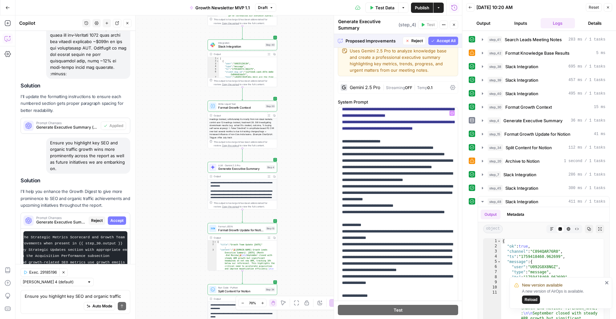
click at [442, 40] on span "Accept All" at bounding box center [446, 41] width 19 height 6
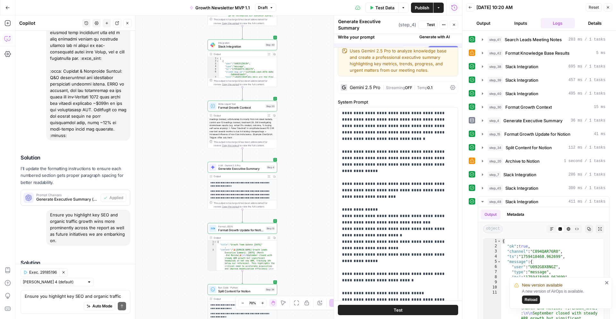
scroll to position [0, 0]
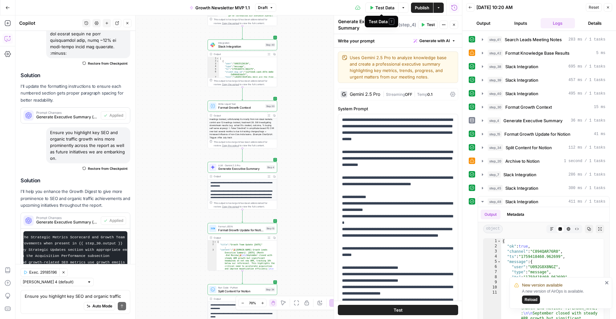
click at [385, 6] on span "Test Data" at bounding box center [385, 7] width 19 height 6
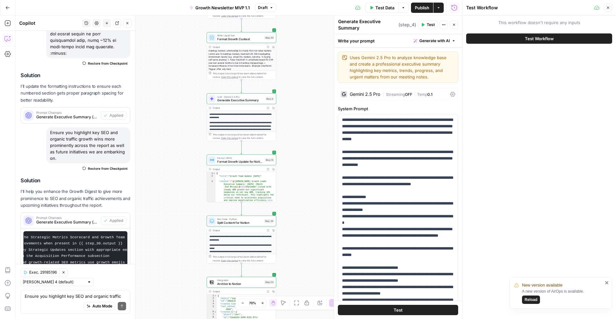
drag, startPoint x: 289, startPoint y: 217, endPoint x: 288, endPoint y: 149, distance: 68.4
click at [288, 149] on div "Workflow Input Settings Inputs Search Knowledge Base Search Leads Meeting Notes…" at bounding box center [238, 166] width 447 height 303
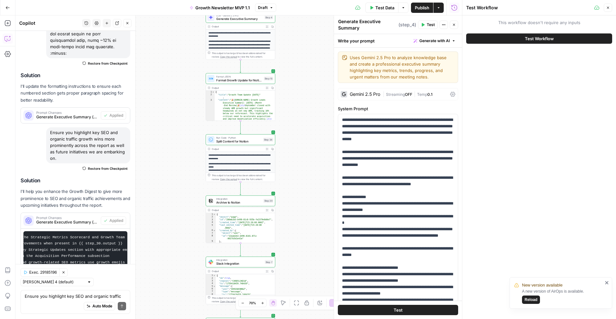
drag, startPoint x: 289, startPoint y: 178, endPoint x: 288, endPoint y: 97, distance: 81.6
click at [288, 97] on div "Workflow Input Settings Inputs Search Knowledge Base Search Leads Meeting Notes…" at bounding box center [238, 166] width 447 height 303
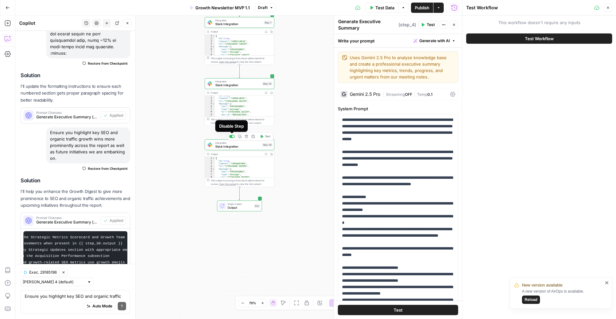
click at [233, 137] on div at bounding box center [233, 136] width 2 height 2
click at [523, 39] on button "Test Workflow" at bounding box center [540, 38] width 146 height 10
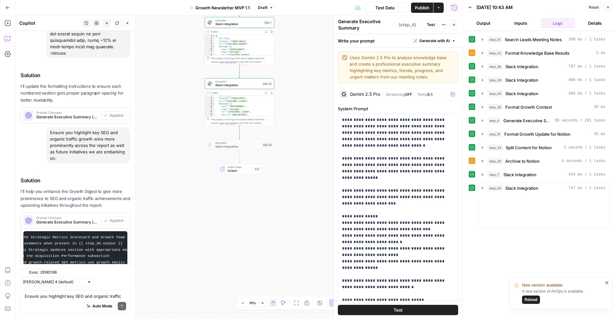
scroll to position [1149, 0]
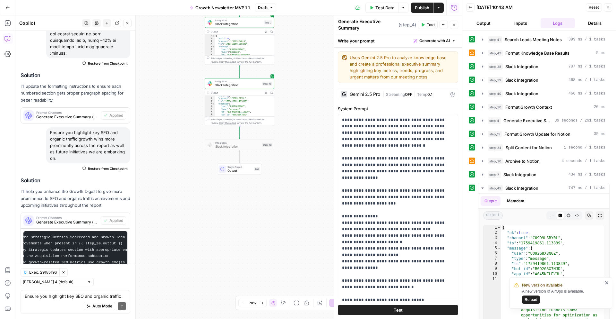
click at [531, 298] on span "Reload" at bounding box center [531, 299] width 13 height 6
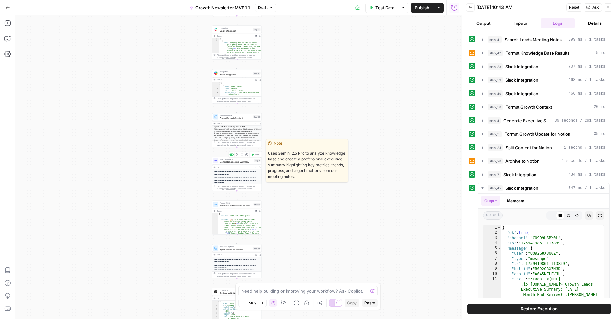
click at [236, 161] on span "Generate Executive Summary" at bounding box center [236, 161] width 33 height 3
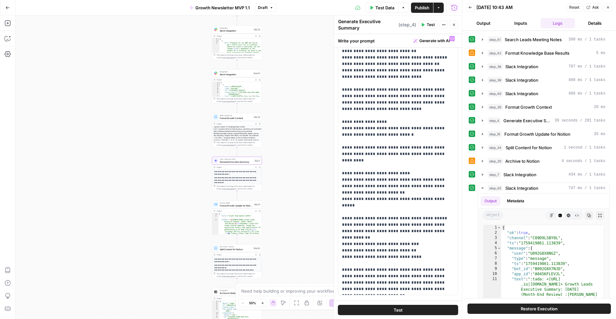
scroll to position [83, 0]
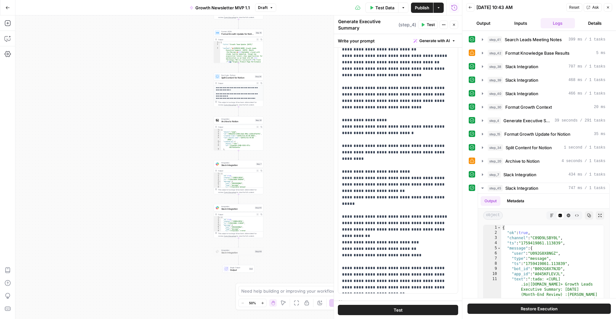
drag, startPoint x: 194, startPoint y: 220, endPoint x: 194, endPoint y: 53, distance: 167.0
click at [194, 53] on div "Workflow Input Settings Inputs Search Knowledge Base Search Leads Meeting Notes…" at bounding box center [238, 166] width 447 height 303
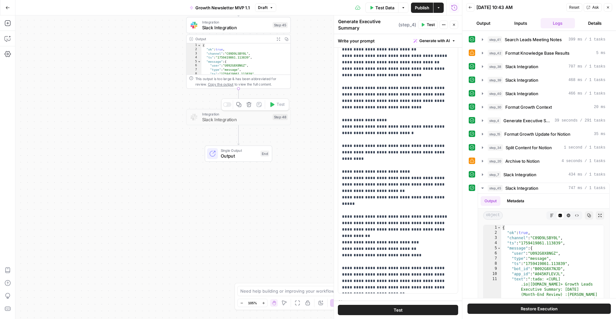
click at [229, 105] on div at bounding box center [227, 104] width 8 height 5
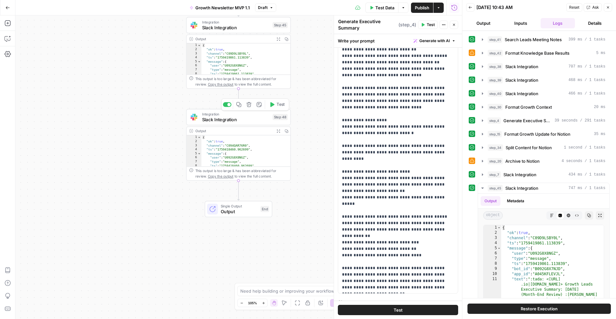
click at [227, 119] on span "Slack Integration" at bounding box center [236, 119] width 68 height 7
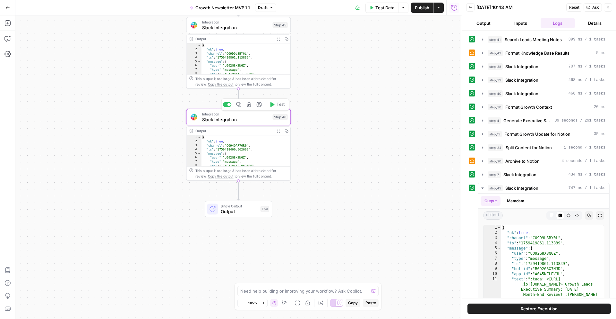
type textarea "Slack Integration"
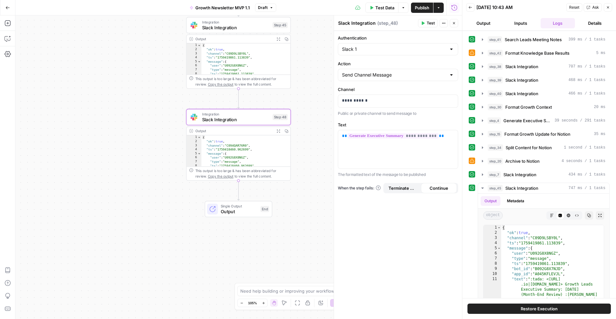
click at [385, 10] on span "Test Data" at bounding box center [385, 7] width 19 height 6
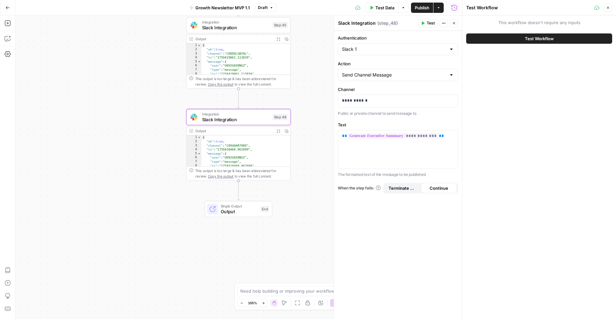
click at [506, 40] on button "Test Workflow" at bounding box center [540, 38] width 146 height 10
